Goal: Check status: Check status

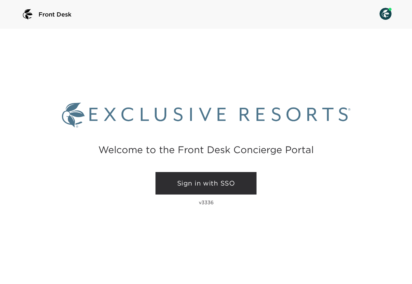
click at [216, 186] on link "Sign in with SSO" at bounding box center [205, 183] width 101 height 23
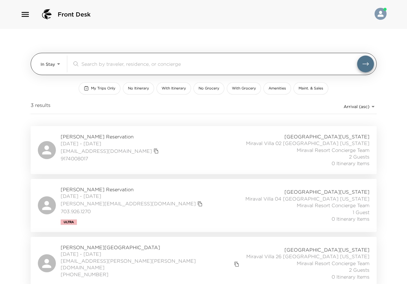
click at [56, 65] on body "Front Desk In Stay In-Stay ​ My Trips Only No Itinerary With Itinerary No Groce…" at bounding box center [203, 142] width 407 height 284
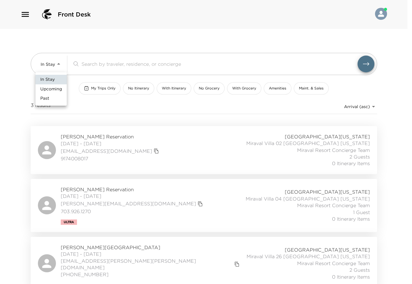
click at [57, 88] on span "Upcoming" at bounding box center [51, 89] width 22 height 6
type input "Upcoming"
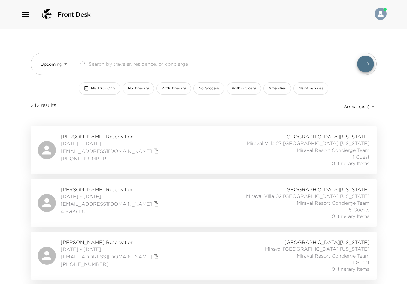
click at [235, 248] on div "Soo Venkatesan Reservation 10/04/2025 - 10/06/2025 siouxkim@gmail.com +1 415-44…" at bounding box center [204, 256] width 332 height 34
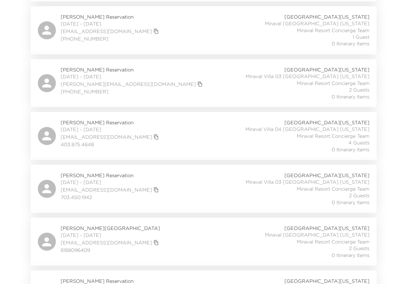
scroll to position [271, 0]
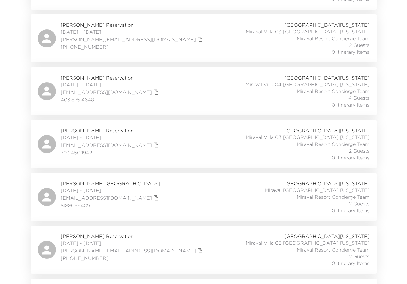
click at [191, 198] on div "Shainaz Burg Reservation 10/06/2025 - 10/08/2025 shainazdonnelly@gmail.com 8188…" at bounding box center [204, 197] width 332 height 34
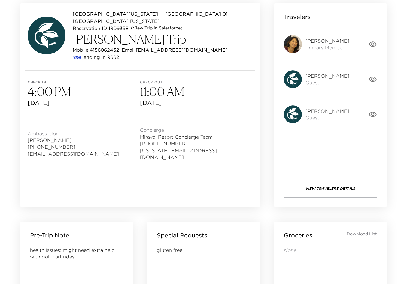
scroll to position [60, 0]
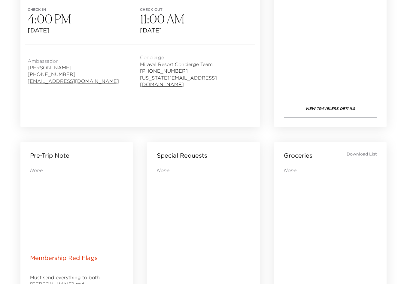
scroll to position [60, 0]
